Goal: Find contact information: Find contact information

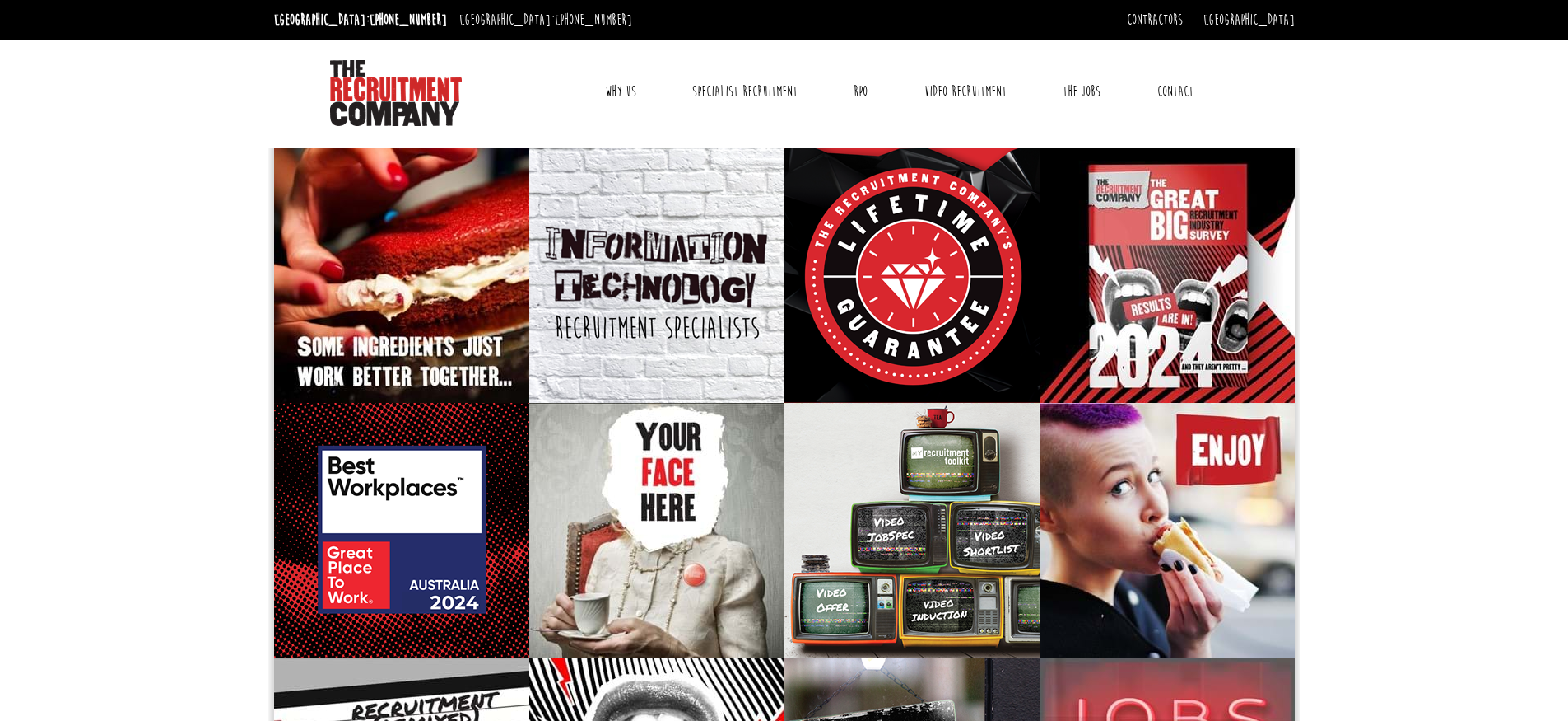
click at [1165, 88] on link "Contact" at bounding box center [1175, 92] width 60 height 41
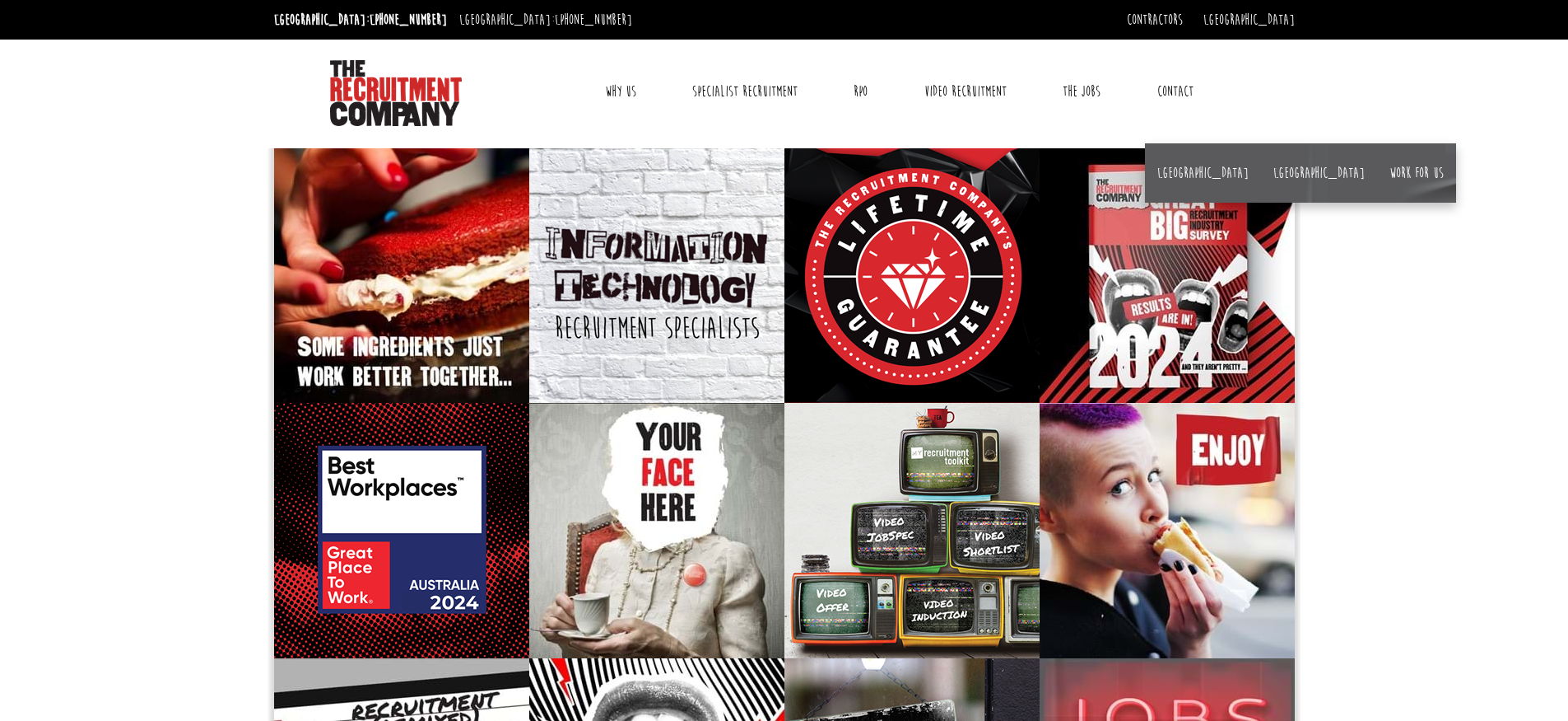
click at [1170, 83] on link "Contact" at bounding box center [1175, 92] width 60 height 41
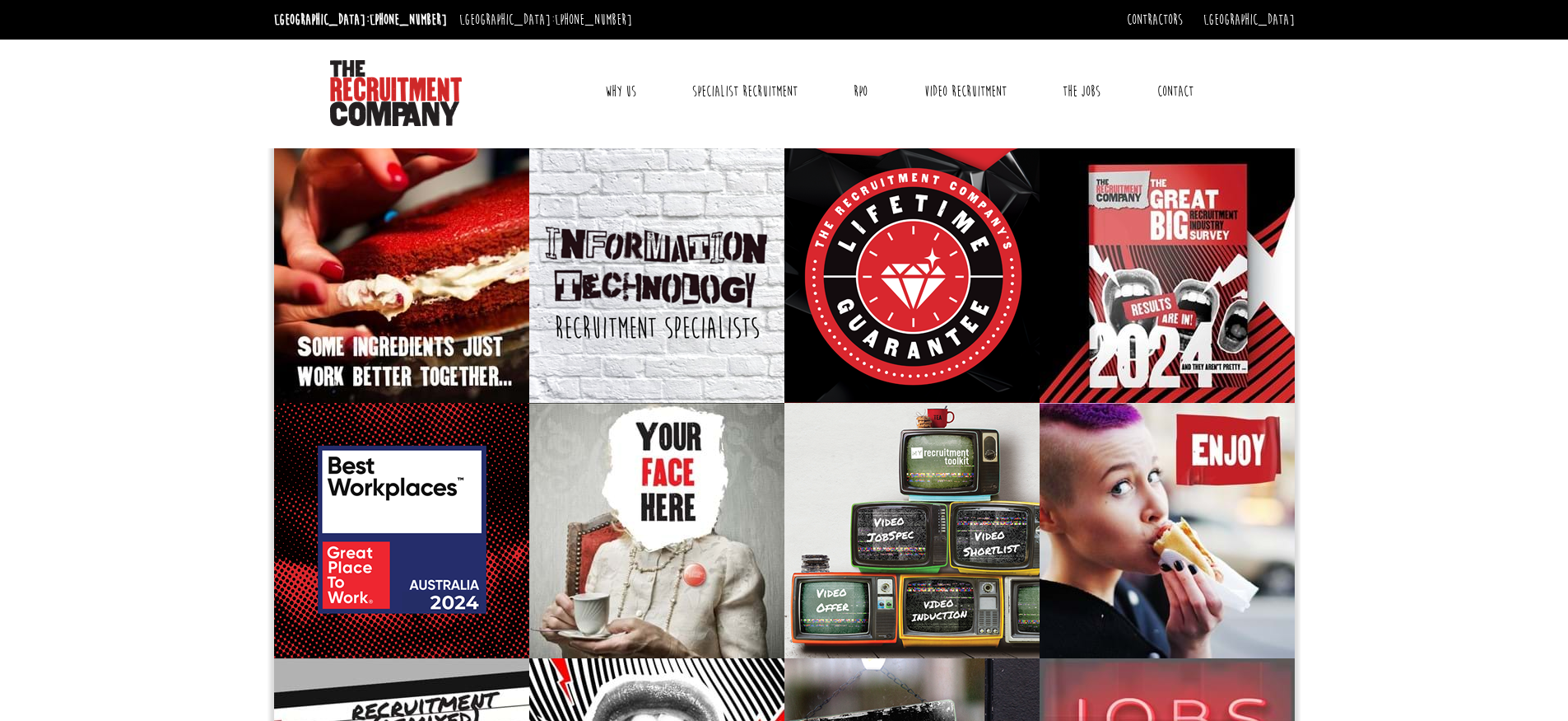
click at [1159, 87] on link "Contact" at bounding box center [1175, 92] width 60 height 41
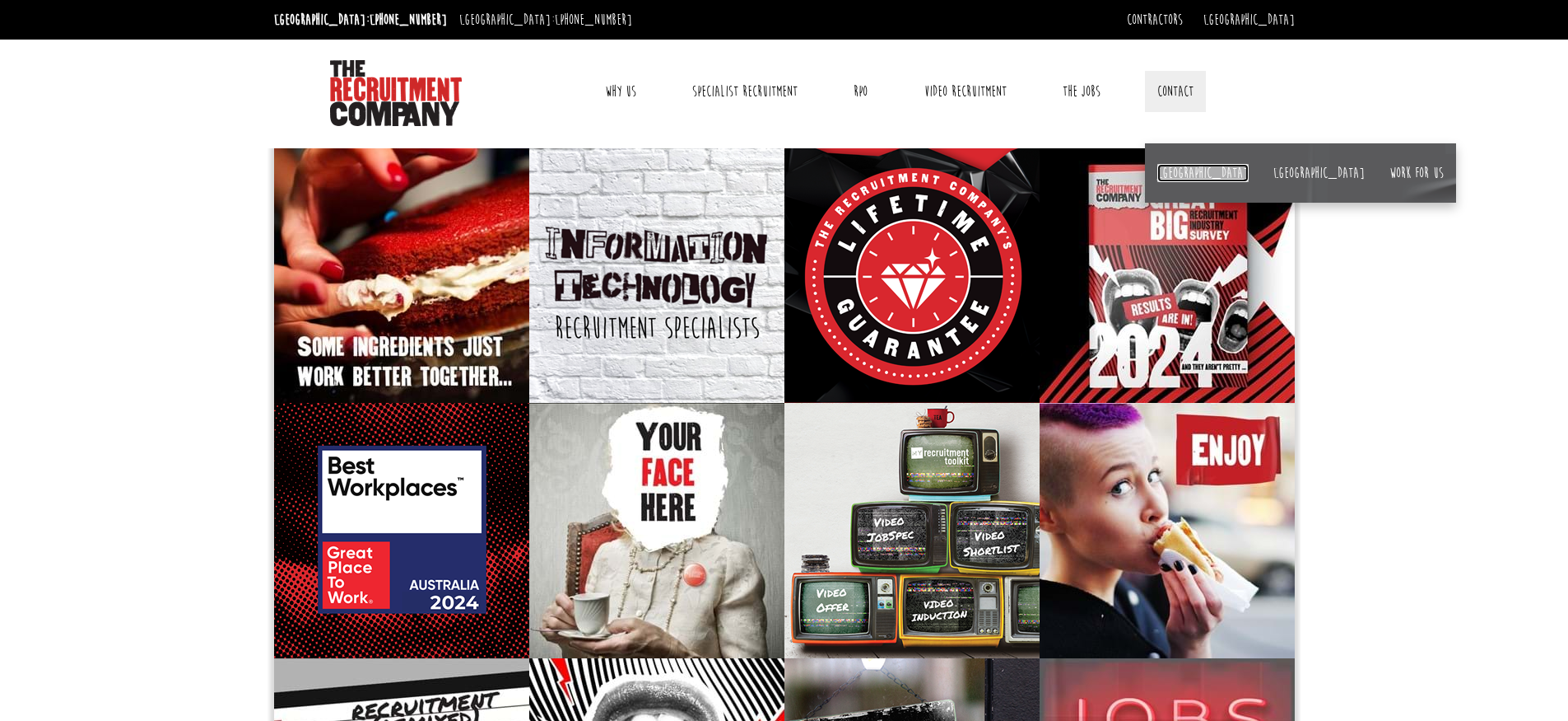
click at [1175, 174] on link "[GEOGRAPHIC_DATA]" at bounding box center [1203, 173] width 92 height 18
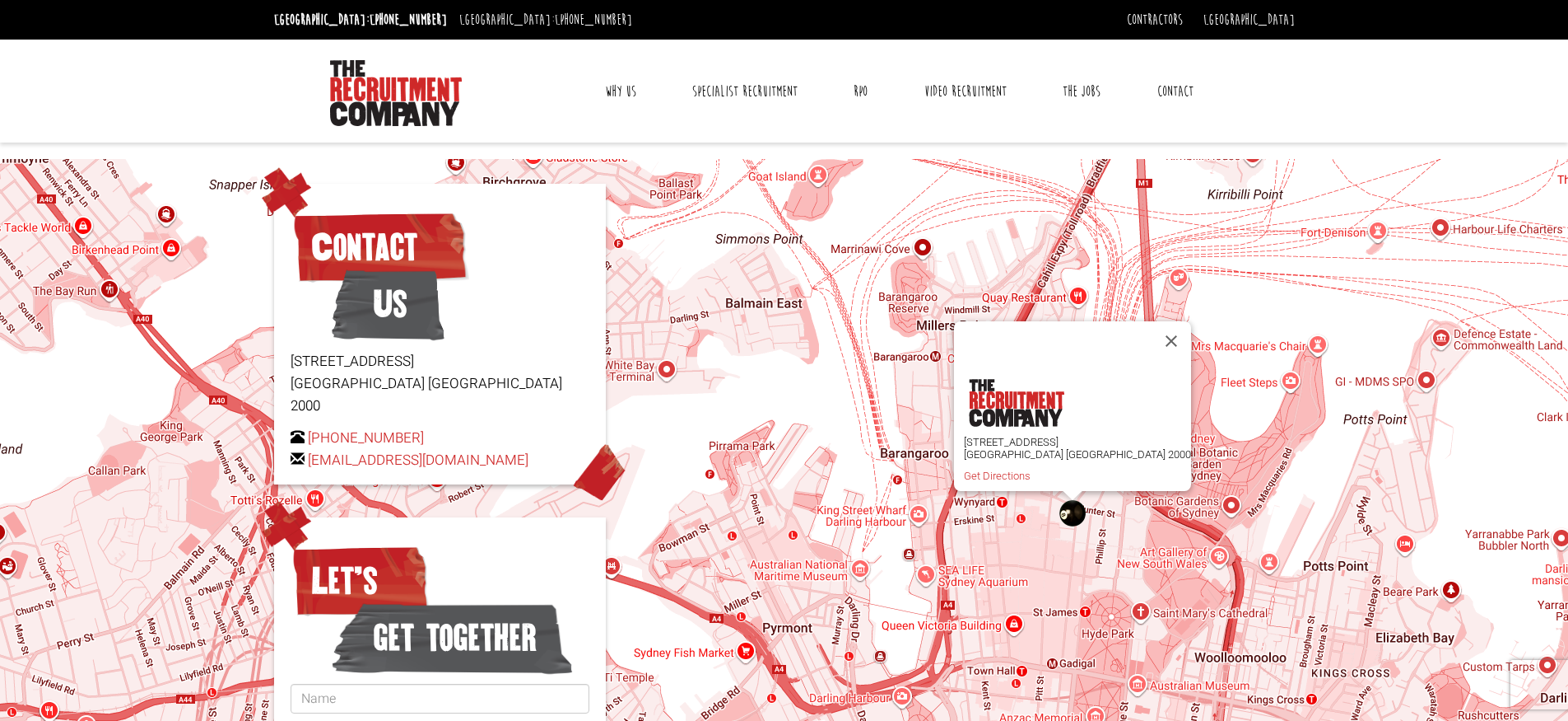
click at [627, 97] on link "Why Us" at bounding box center [620, 92] width 56 height 41
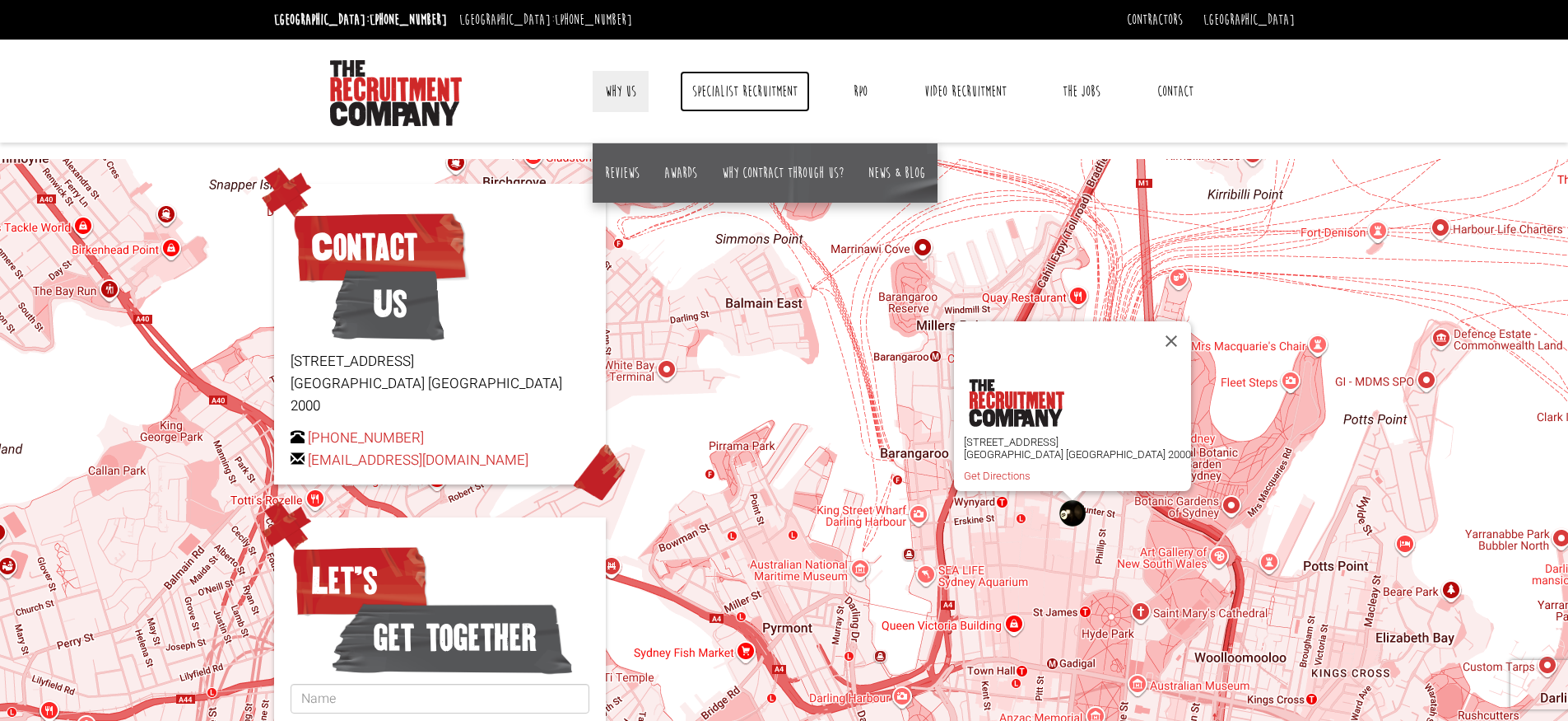
click at [776, 87] on link "Specialist Recruitment" at bounding box center [745, 92] width 130 height 41
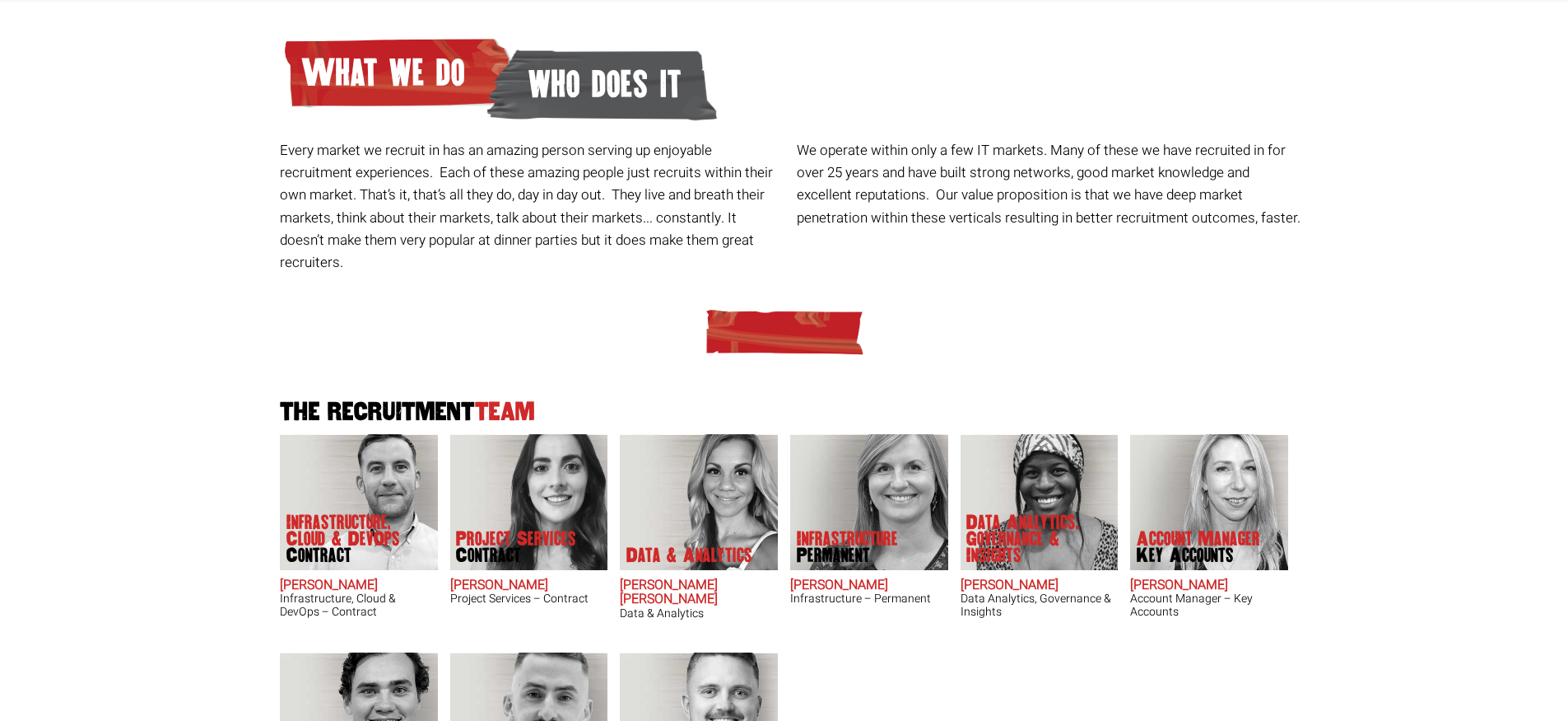
scroll to position [335, 0]
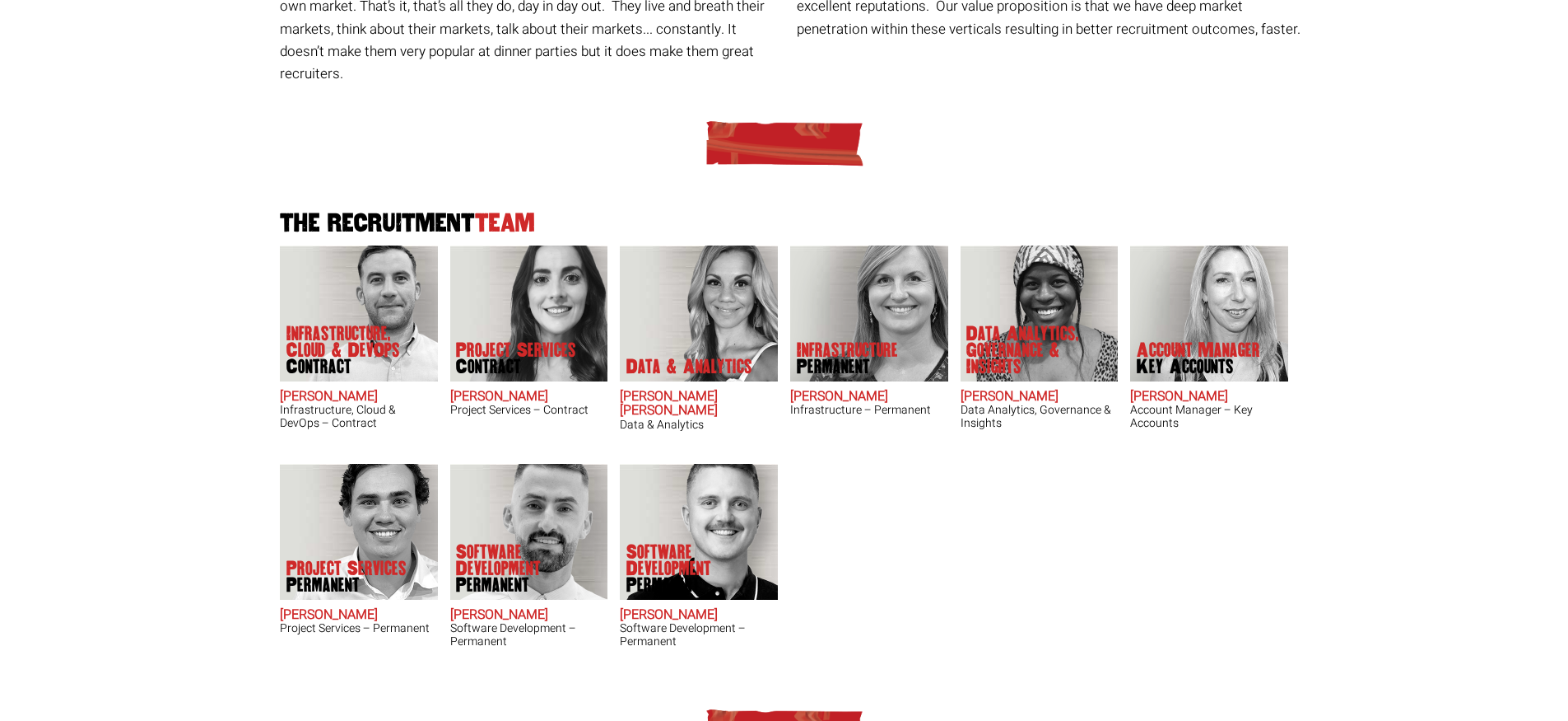
click at [893, 567] on div "The Recruitment Team Infrastructure, Cloud & DevOps Contract Adam Eshet Infrast…" at bounding box center [784, 387] width 1020 height 587
click at [982, 427] on article "Data Analytics, Governance & Insights Chipo Riva Data Analytics, Governance & I…" at bounding box center [1038, 354] width 170 height 218
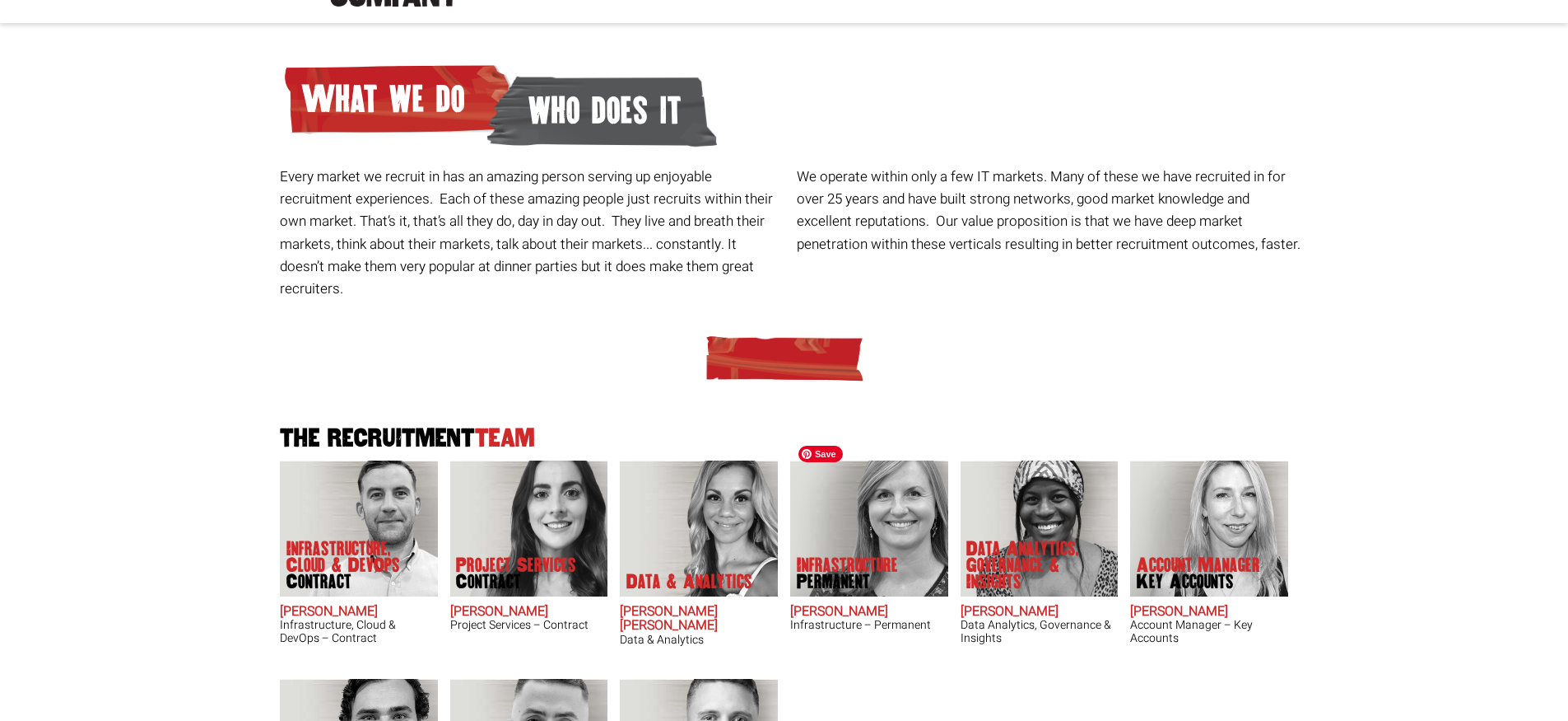
scroll to position [0, 0]
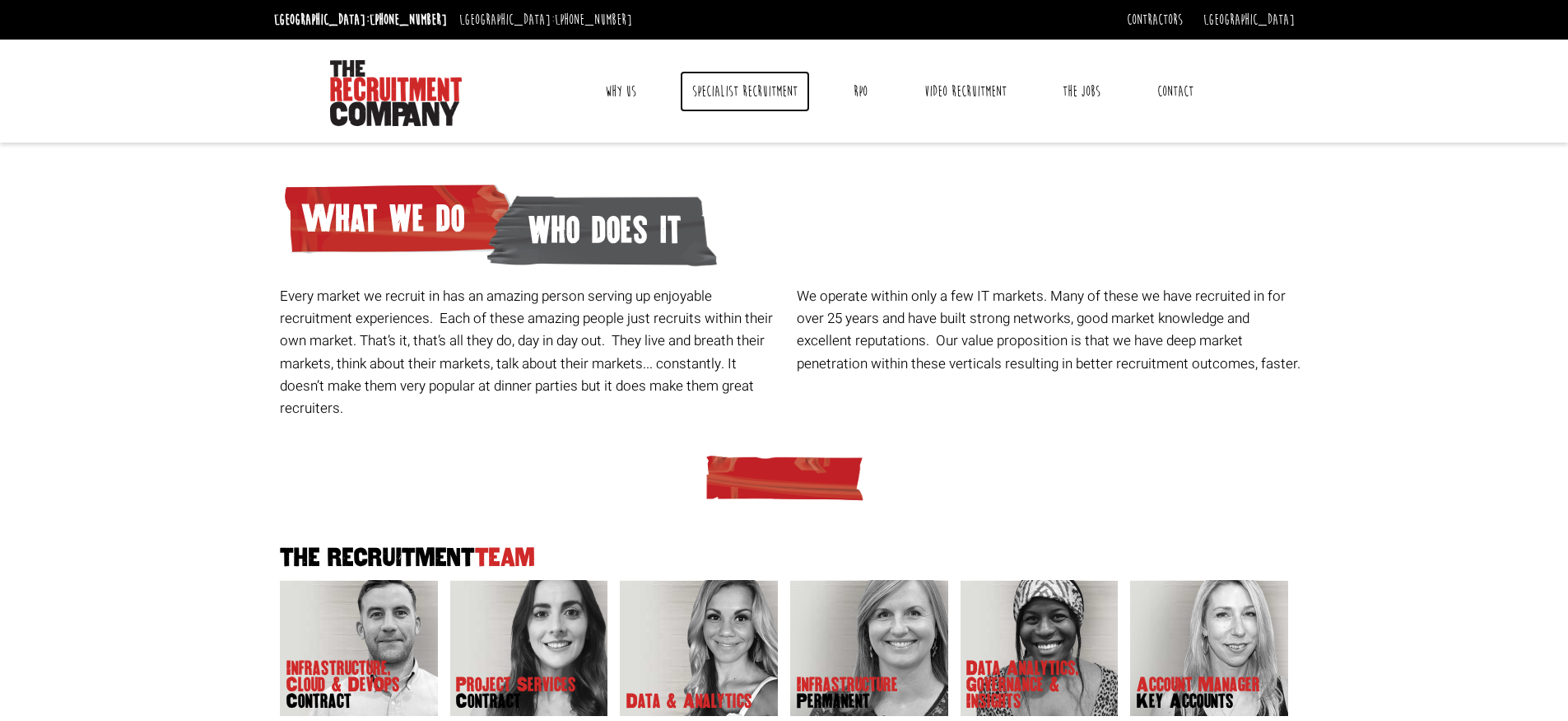
click at [788, 86] on link "Specialist Recruitment" at bounding box center [745, 92] width 130 height 41
click at [854, 96] on link "RPO" at bounding box center [860, 92] width 39 height 41
drag, startPoint x: 69, startPoint y: 239, endPoint x: 245, endPoint y: 48, distance: 259.7
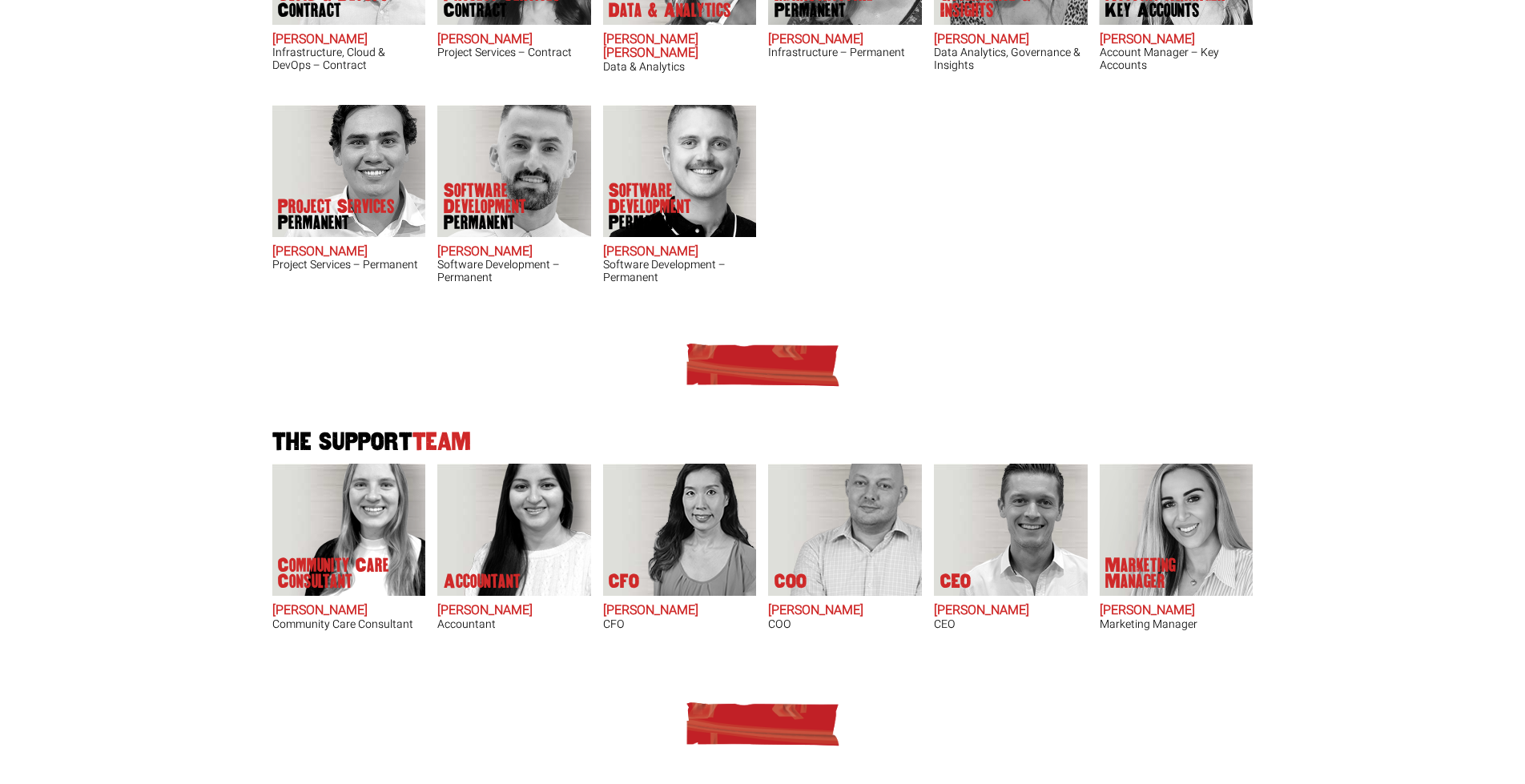
scroll to position [668, 0]
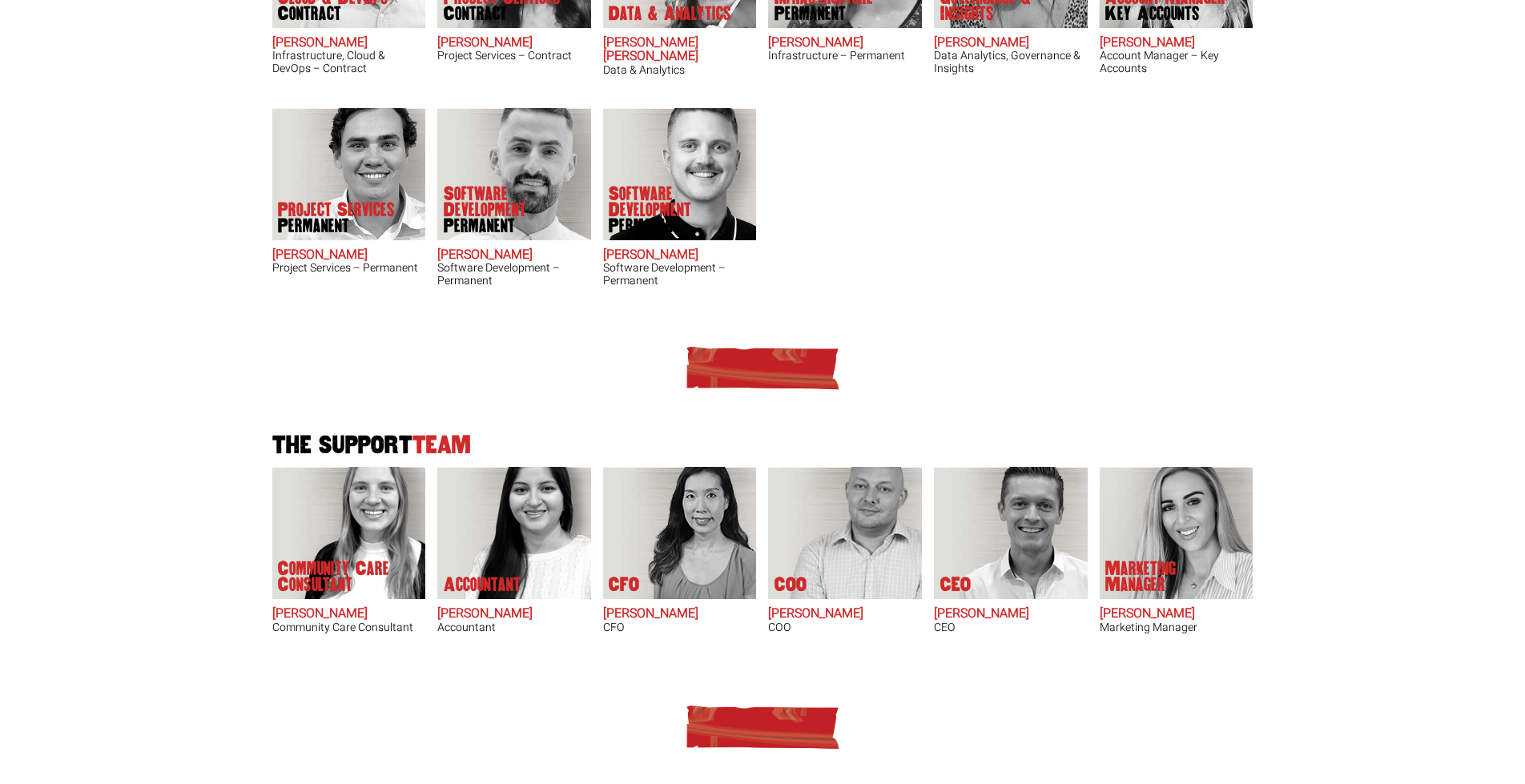
click at [421, 700] on div at bounding box center [762, 726] width 993 height 48
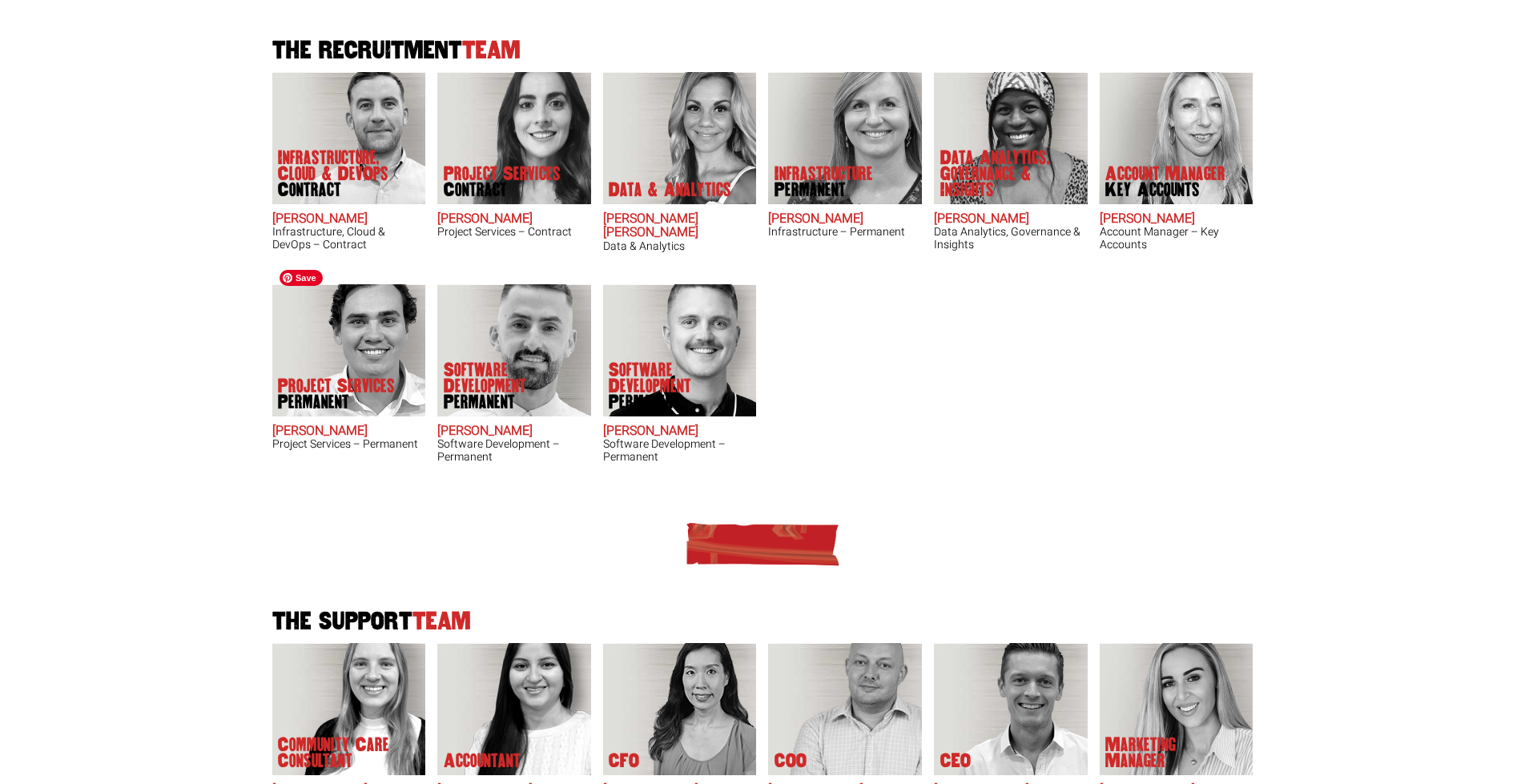
scroll to position [493, 0]
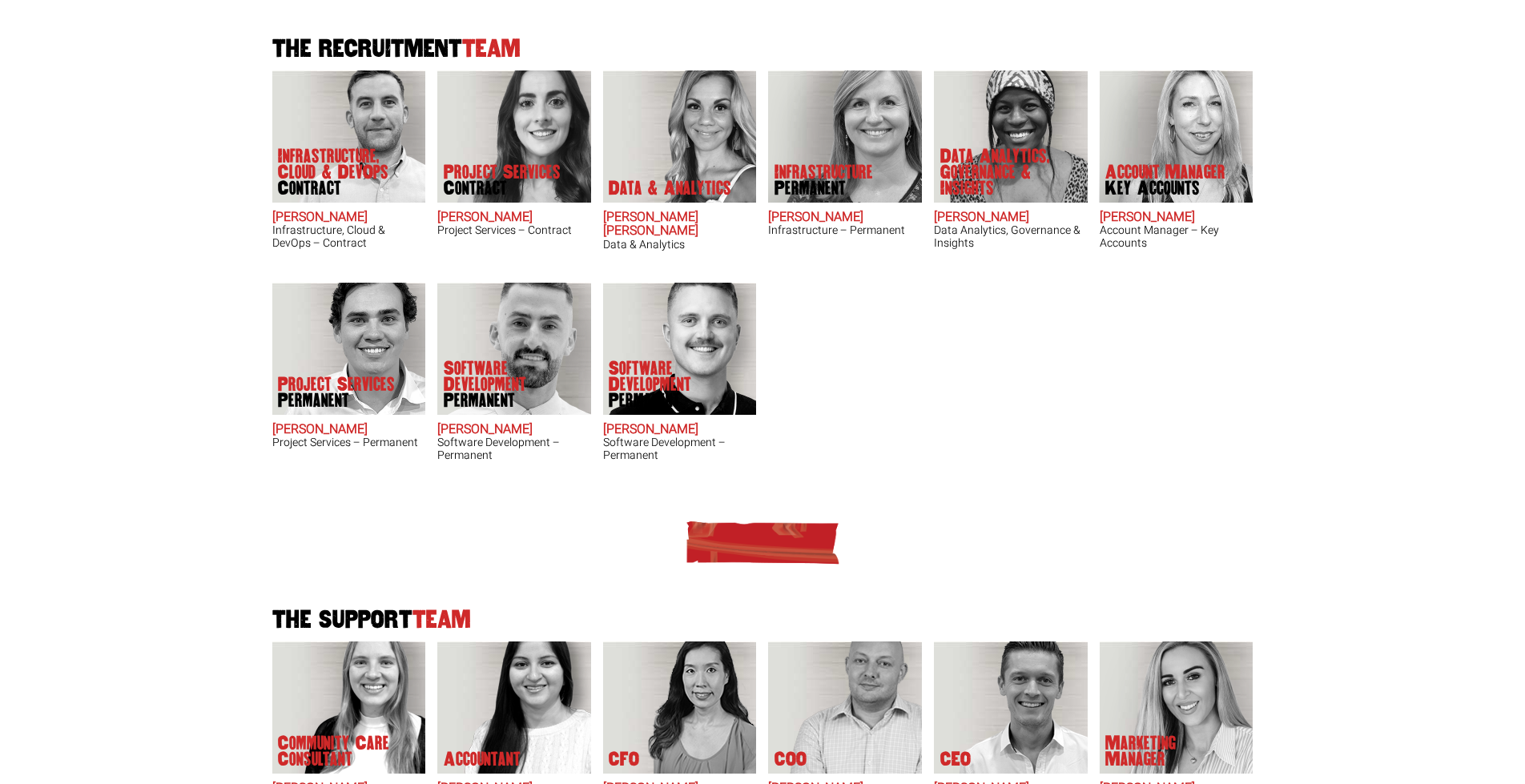
click at [212, 524] on body "[GEOGRAPHIC_DATA]: [PHONE_NUMBER] [GEOGRAPHIC_DATA]: [PHONE_NUMBER] Contractors…" at bounding box center [762, 373] width 1525 height 1733
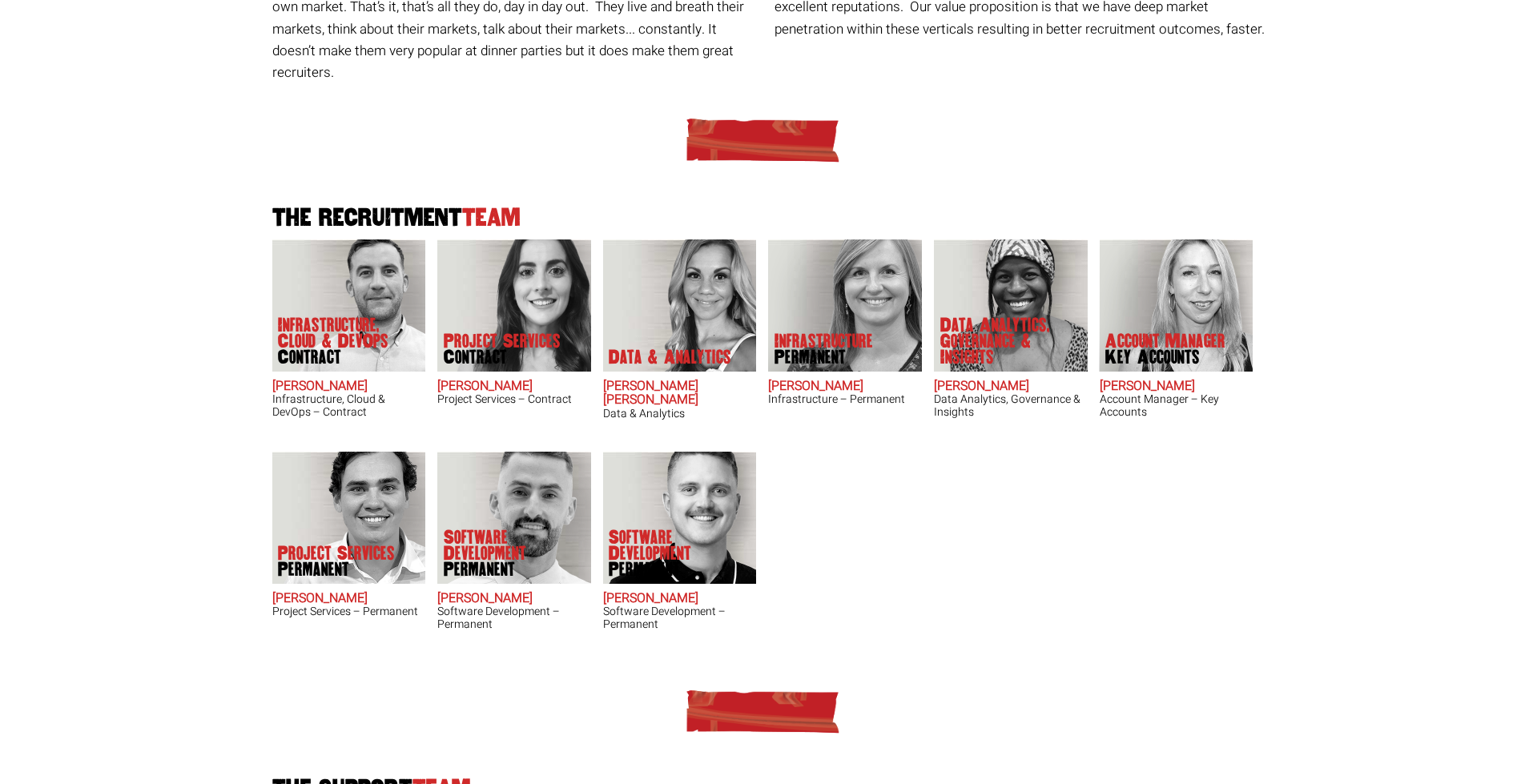
scroll to position [0, 0]
